Goal: Obtain resource: Obtain resource

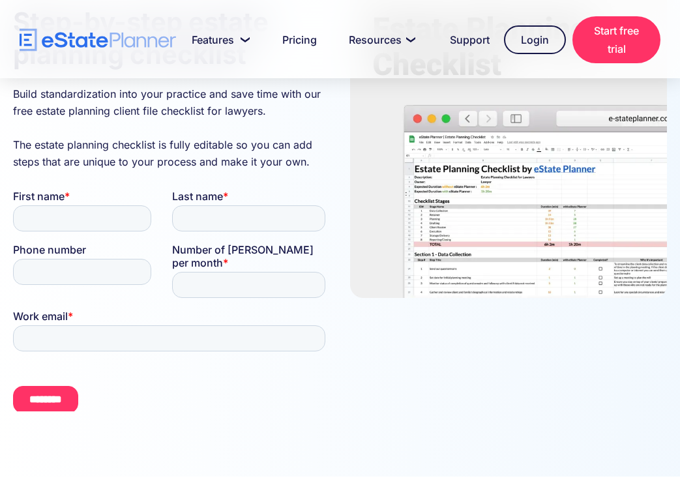
scroll to position [229, 0]
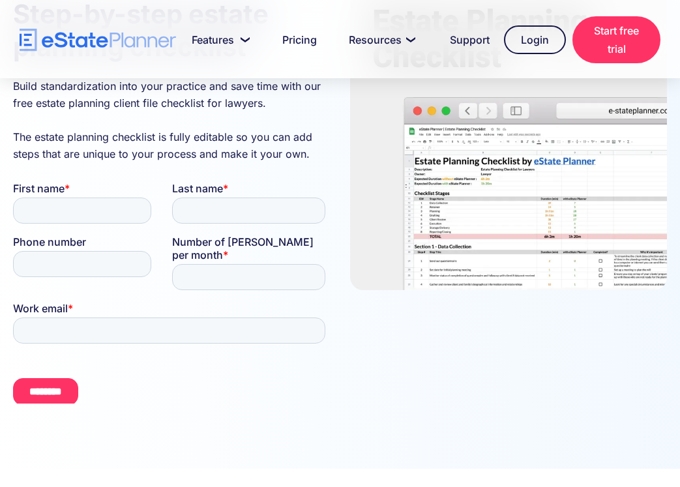
click at [514, 180] on img at bounding box center [508, 135] width 317 height 310
click at [501, 188] on img at bounding box center [508, 135] width 317 height 310
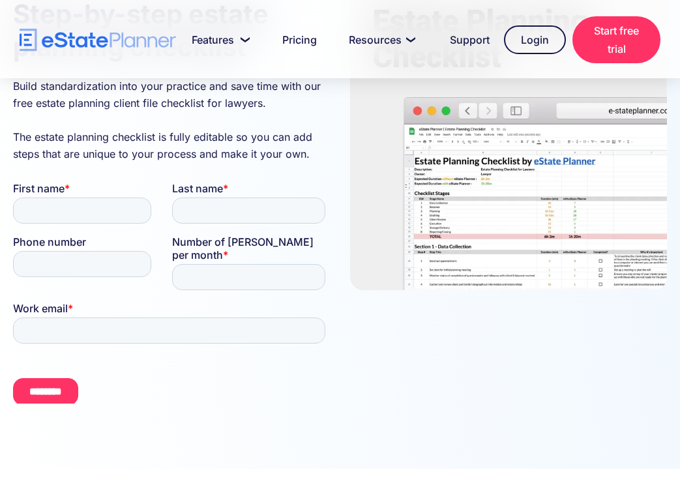
click at [501, 188] on img at bounding box center [508, 135] width 317 height 310
click at [51, 378] on input "********" at bounding box center [45, 391] width 65 height 27
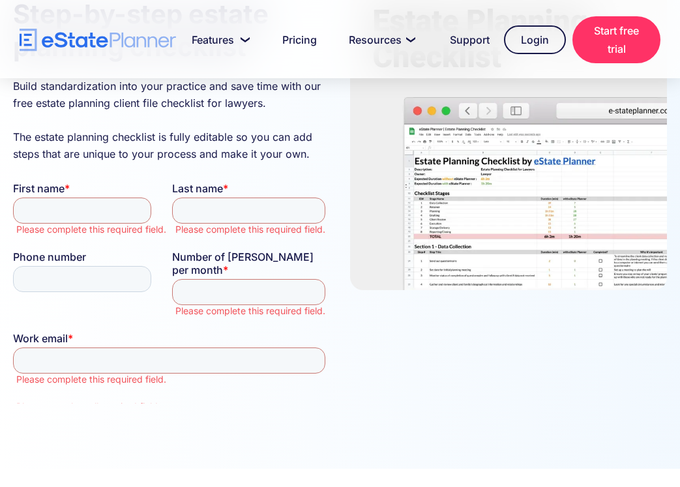
scroll to position [12, 0]
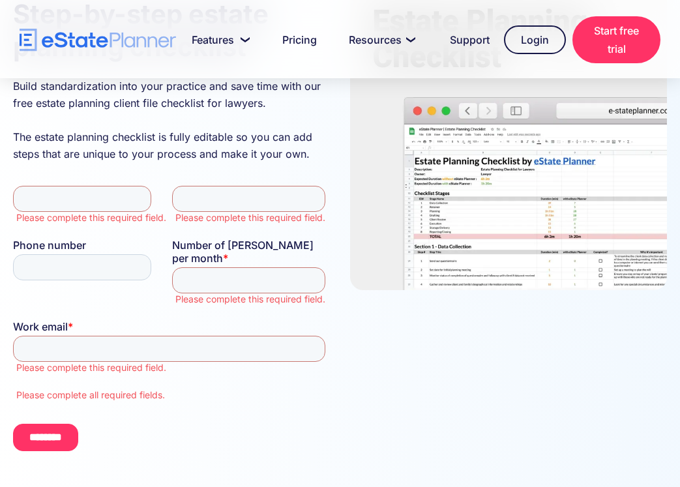
click at [61, 424] on input "********" at bounding box center [45, 437] width 65 height 27
click at [485, 209] on img at bounding box center [508, 135] width 317 height 310
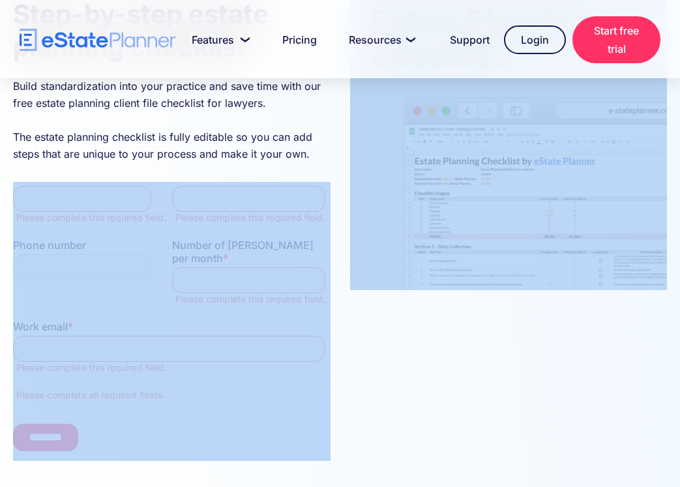
click at [485, 209] on img at bounding box center [508, 135] width 317 height 310
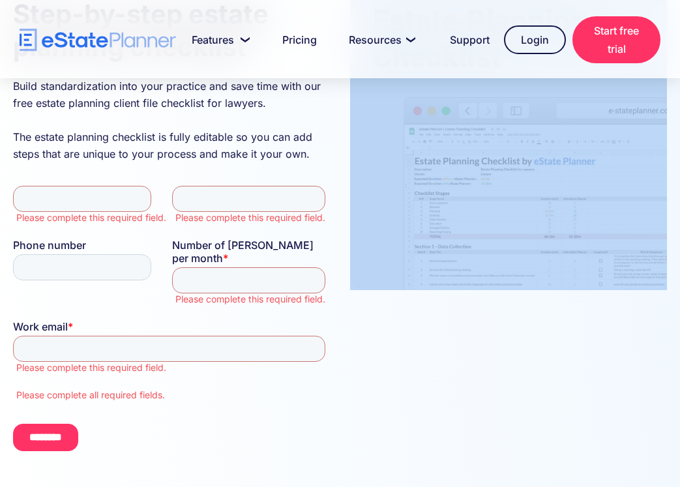
click at [485, 209] on img at bounding box center [508, 135] width 317 height 310
click at [484, 214] on img at bounding box center [508, 135] width 317 height 310
